Goal: Find specific page/section: Find specific page/section

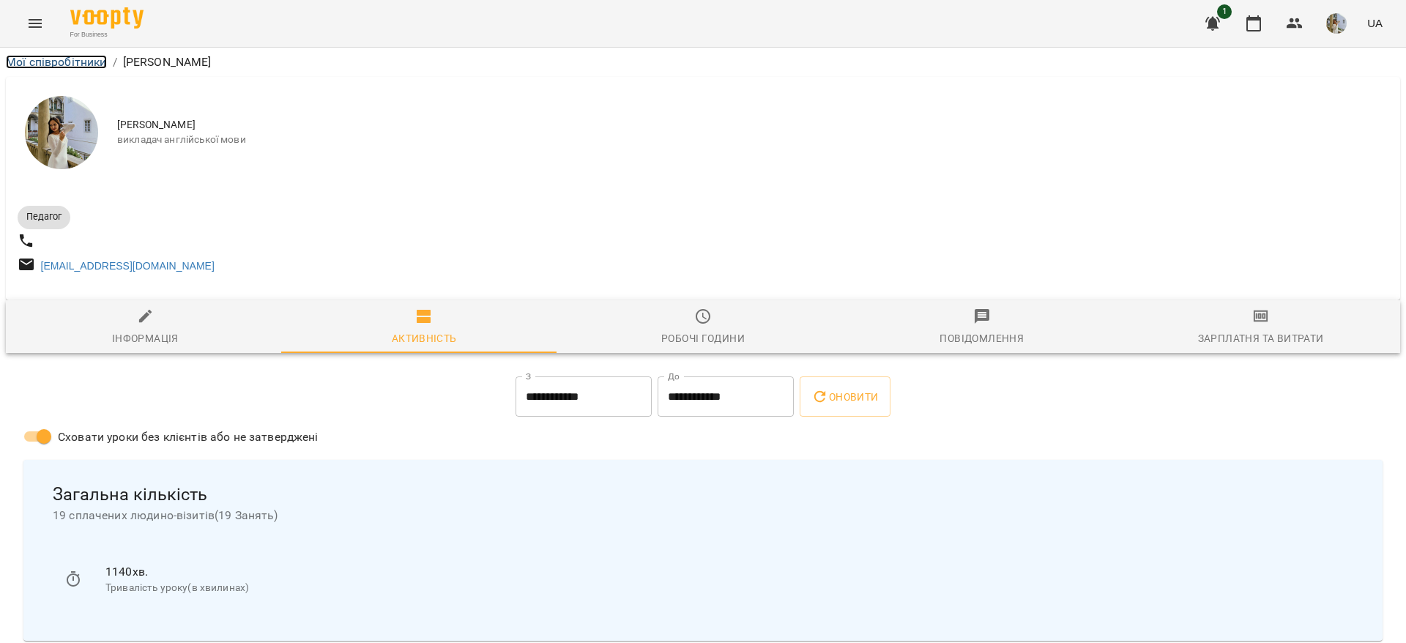
click at [56, 61] on link "Мої співробітники" at bounding box center [56, 62] width 101 height 14
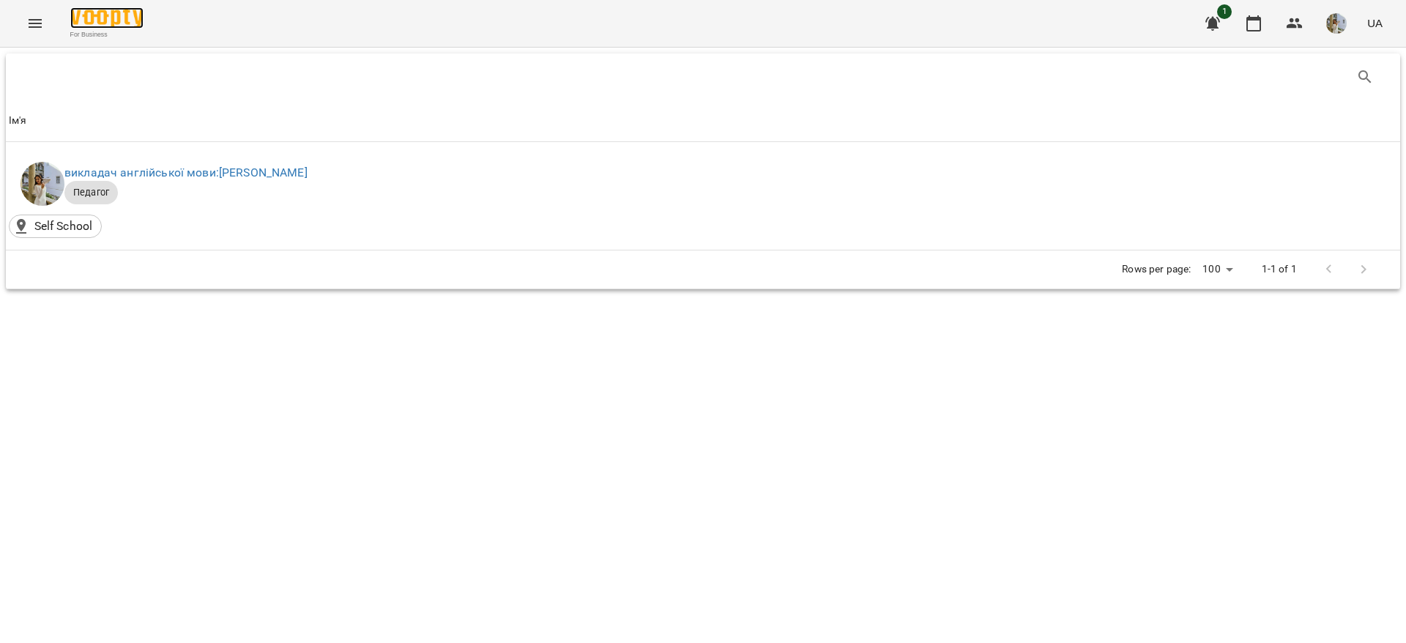
click at [116, 25] on img at bounding box center [106, 17] width 73 height 21
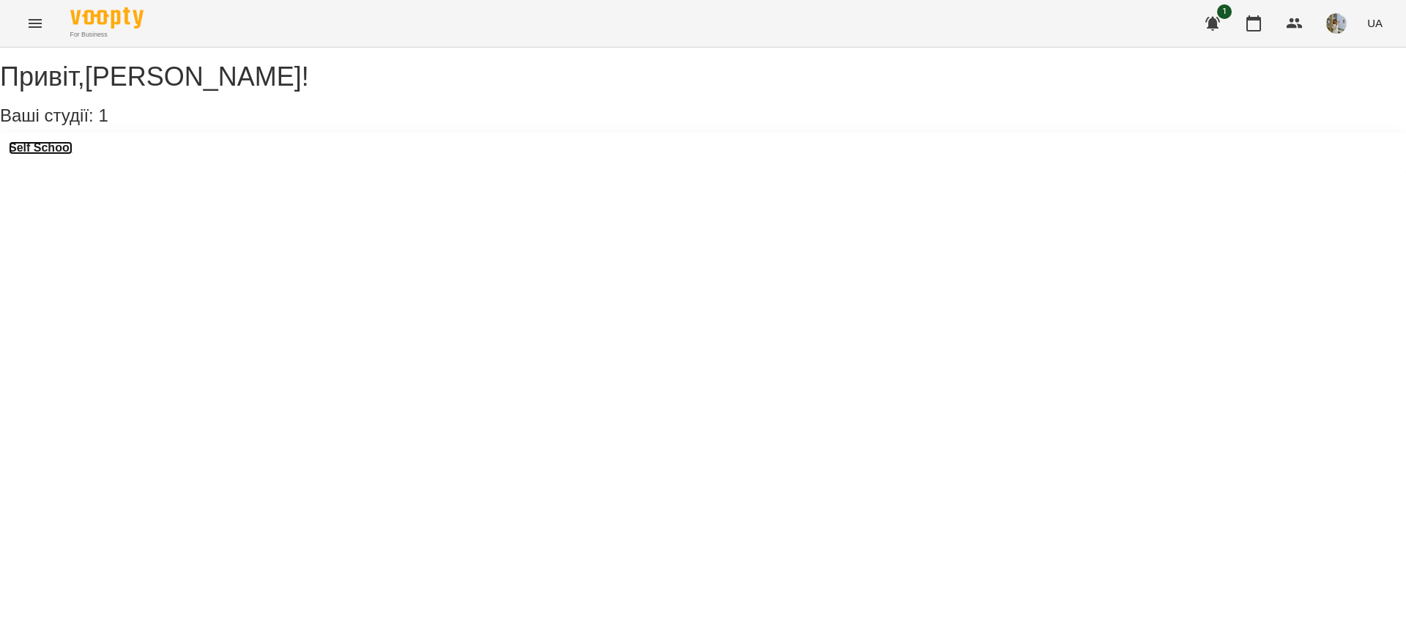
click at [72, 154] on h3 "Self School" at bounding box center [41, 147] width 64 height 13
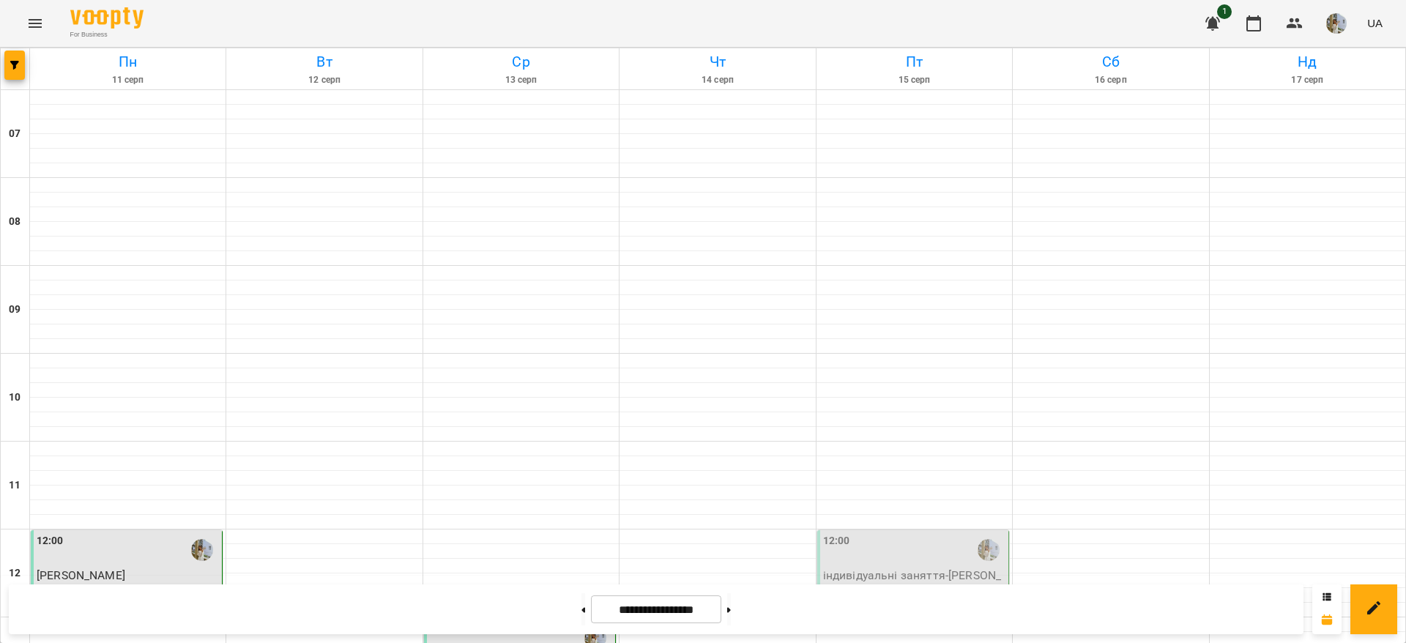
scroll to position [549, 0]
